Goal: Check status

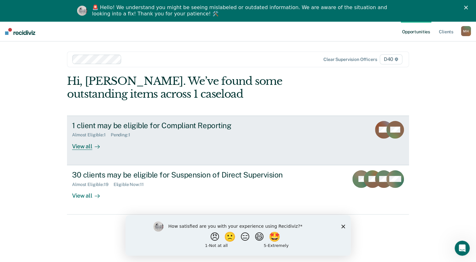
click at [390, 124] on rect at bounding box center [395, 130] width 18 height 18
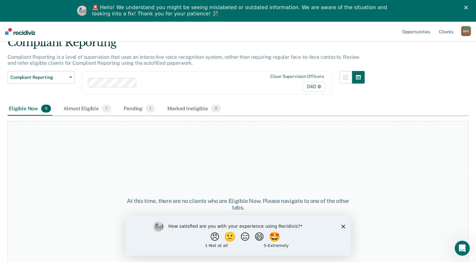
scroll to position [53, 0]
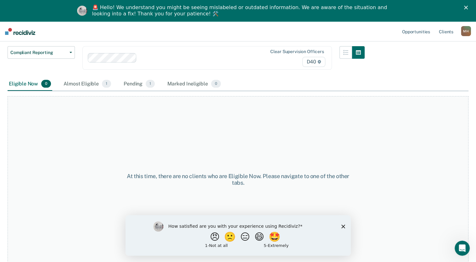
click at [345, 226] on div "How satisfied are you with your experience using Recidiviz? 😠 🙁 😑 😄 🤩 1 - Not a…" at bounding box center [237, 235] width 225 height 41
click at [94, 81] on div "Almost Eligible 1" at bounding box center [87, 84] width 50 height 14
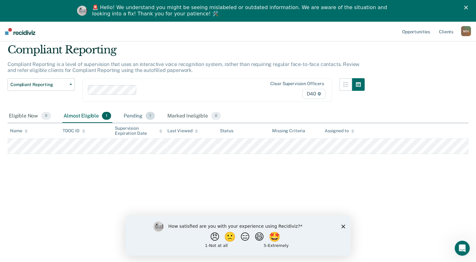
click at [143, 118] on div "Pending 1" at bounding box center [139, 116] width 34 height 14
